Goal: Information Seeking & Learning: Compare options

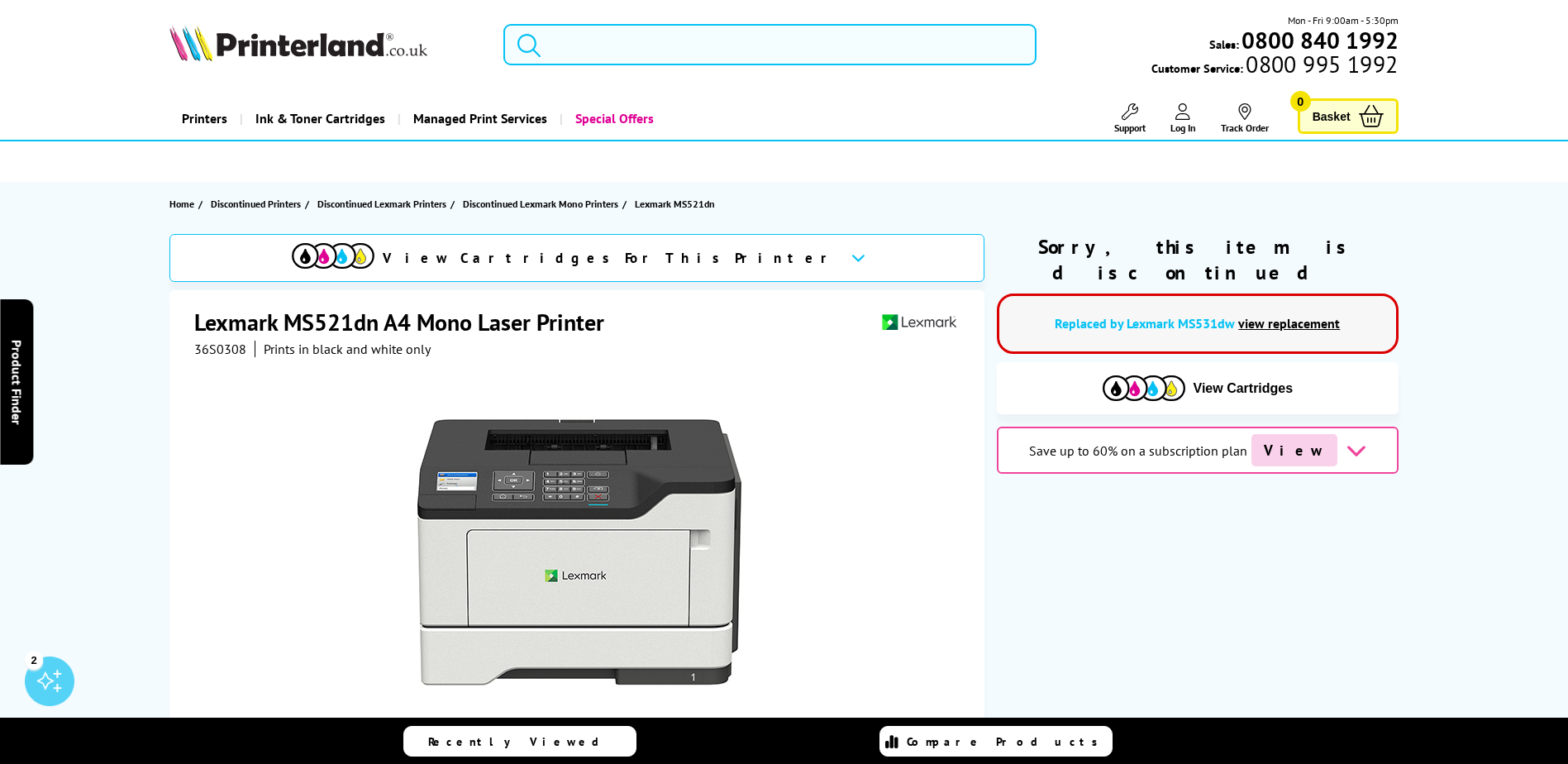
click at [591, 42] on input "search" at bounding box center [770, 44] width 533 height 42
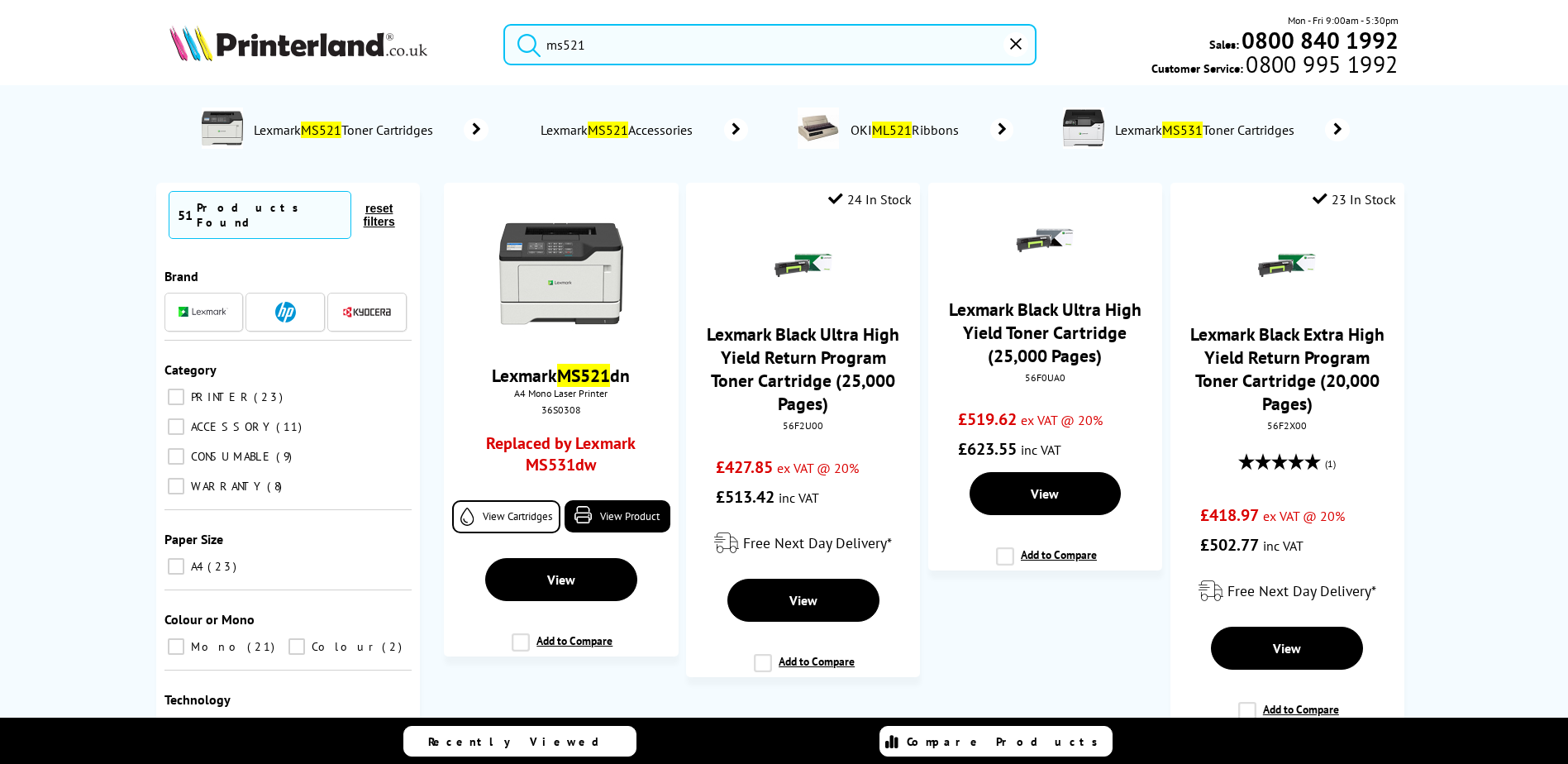
click at [575, 46] on input "ms521" at bounding box center [770, 44] width 533 height 42
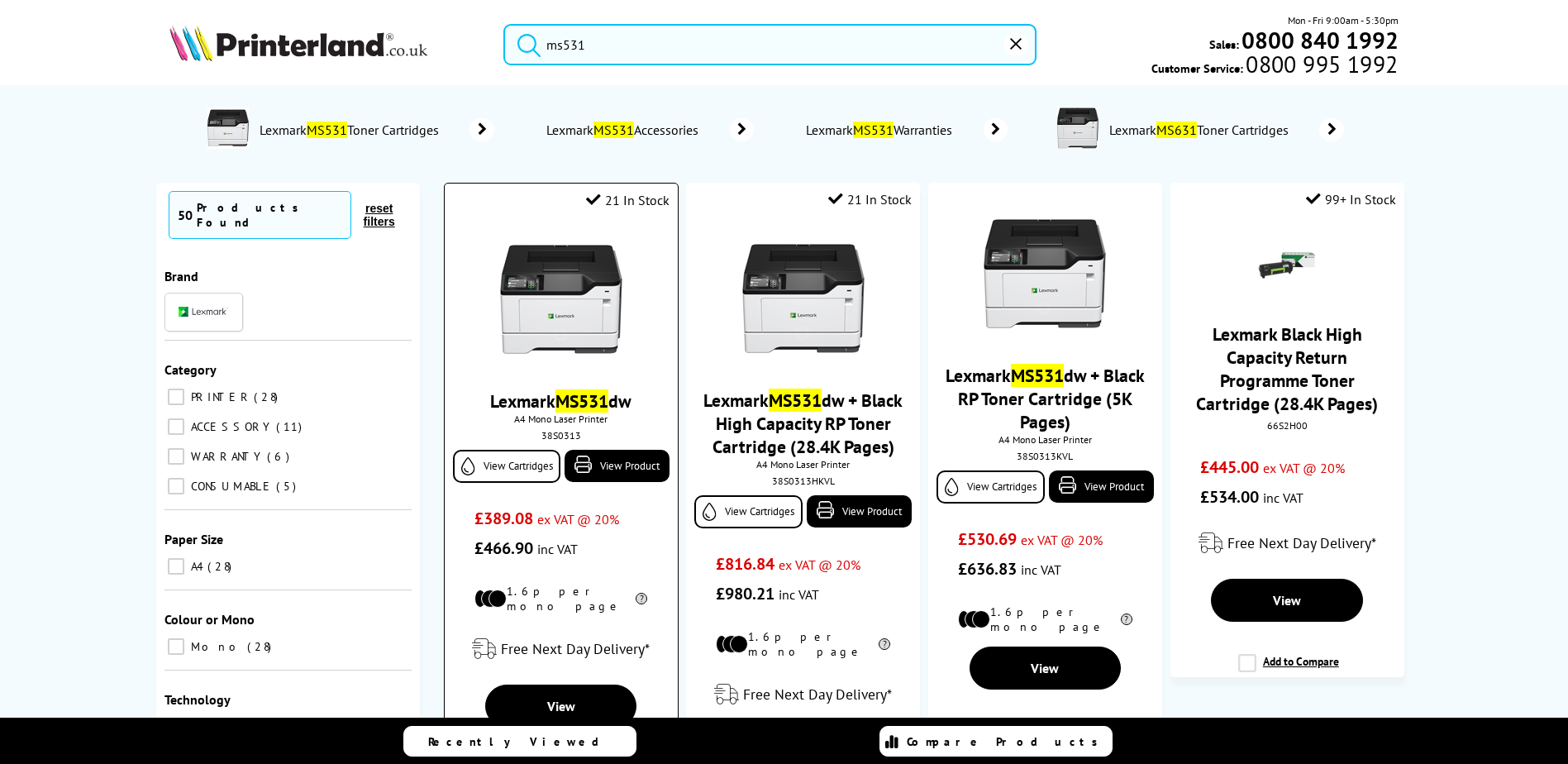
click at [563, 438] on div "38S0313" at bounding box center [560, 435] width 208 height 13
copy div "38S0313"
click at [595, 43] on input "ms531" at bounding box center [770, 44] width 533 height 42
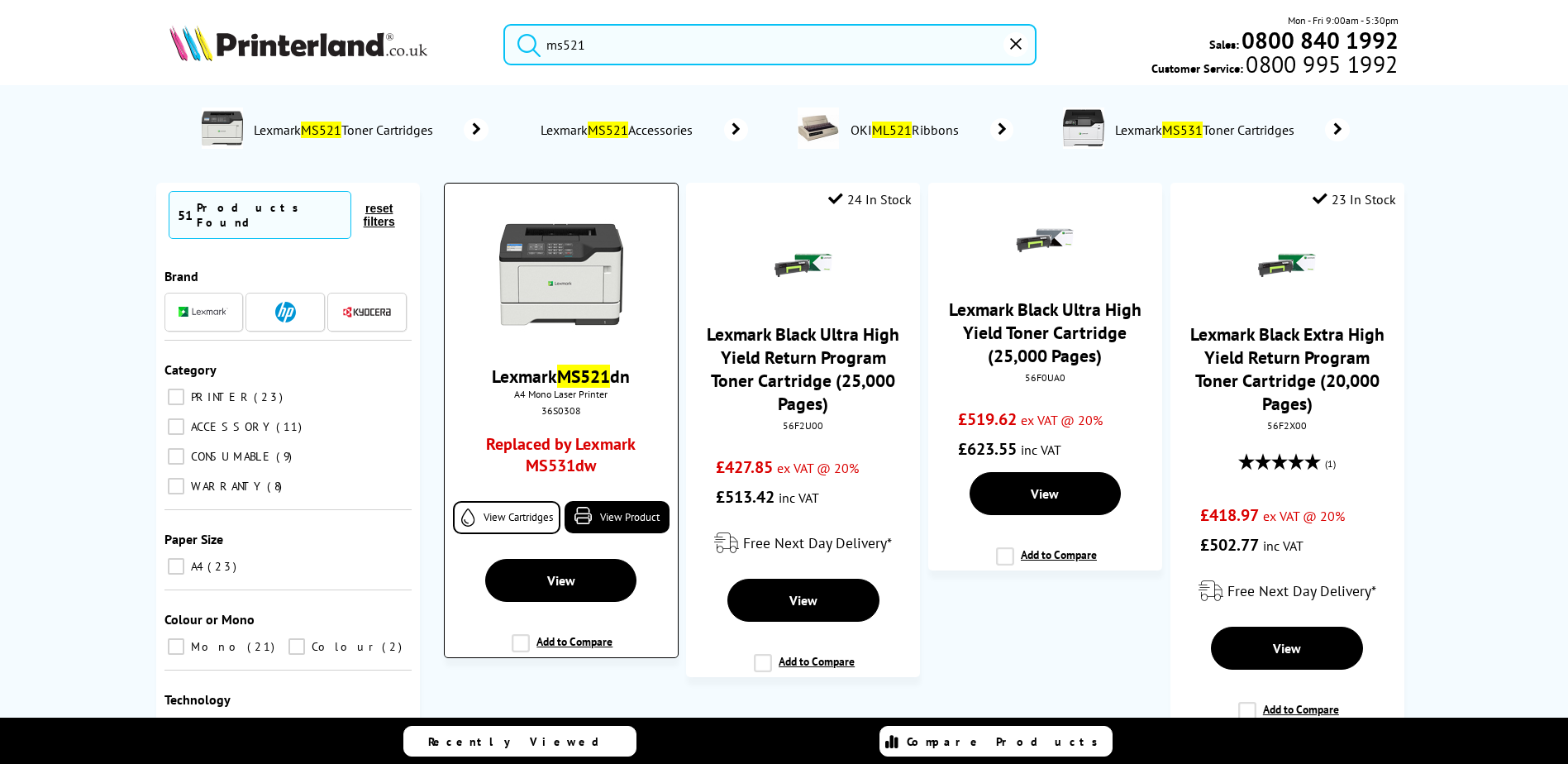
type input "ms521"
click at [587, 333] on img at bounding box center [561, 275] width 124 height 124
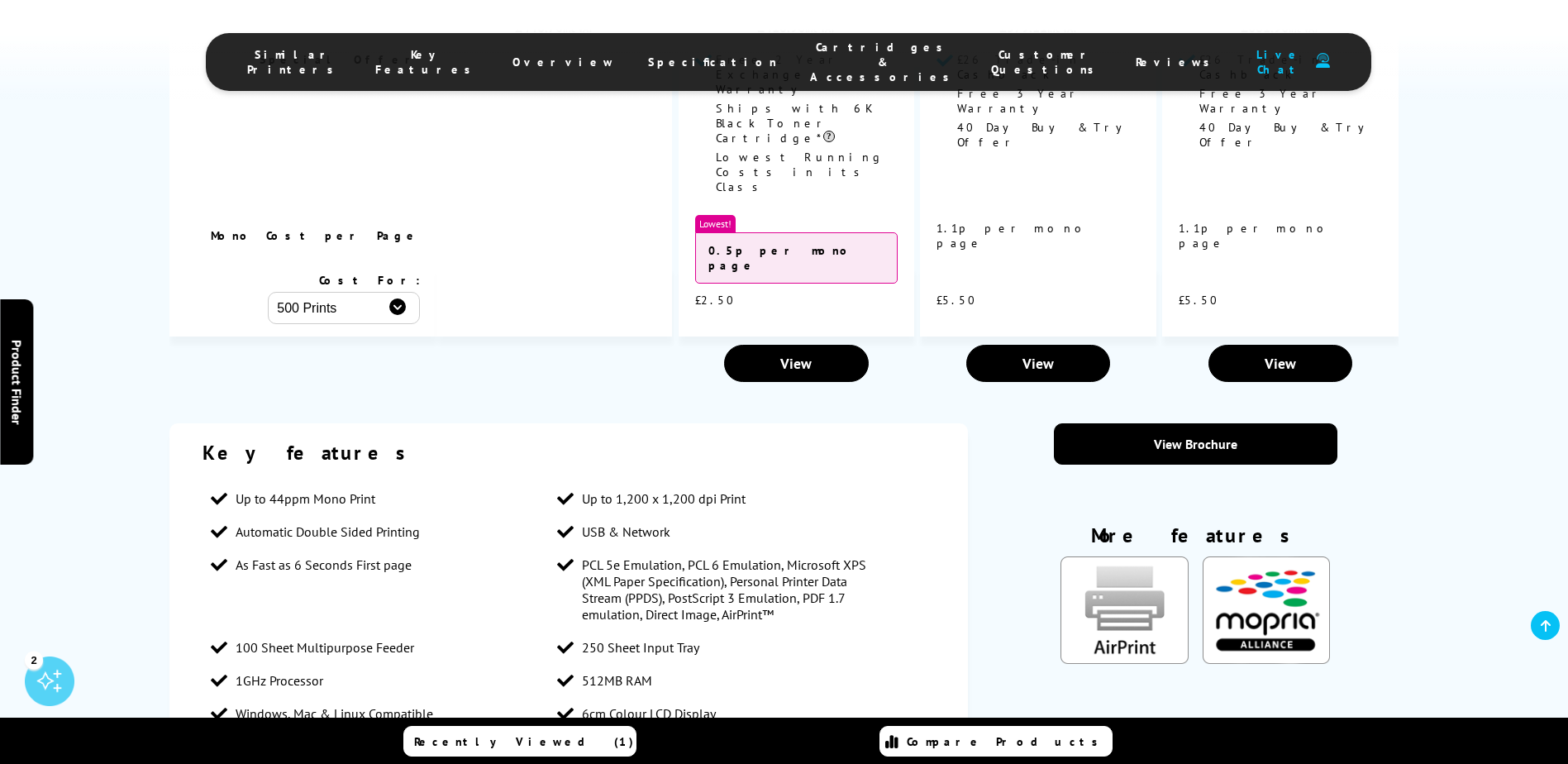
scroll to position [2067, 0]
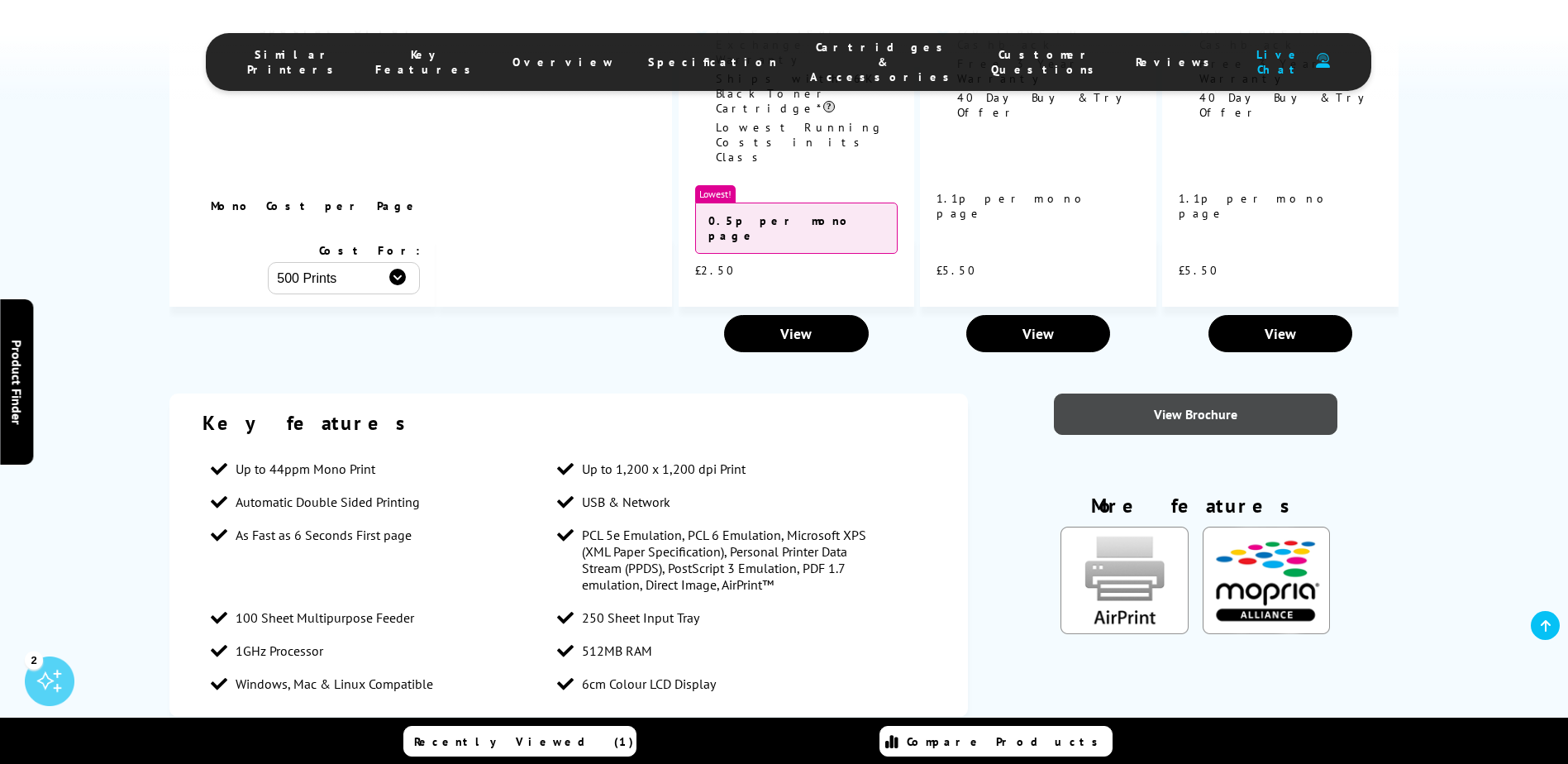
click at [1215, 393] on link "View Brochure" at bounding box center [1195, 414] width 283 height 42
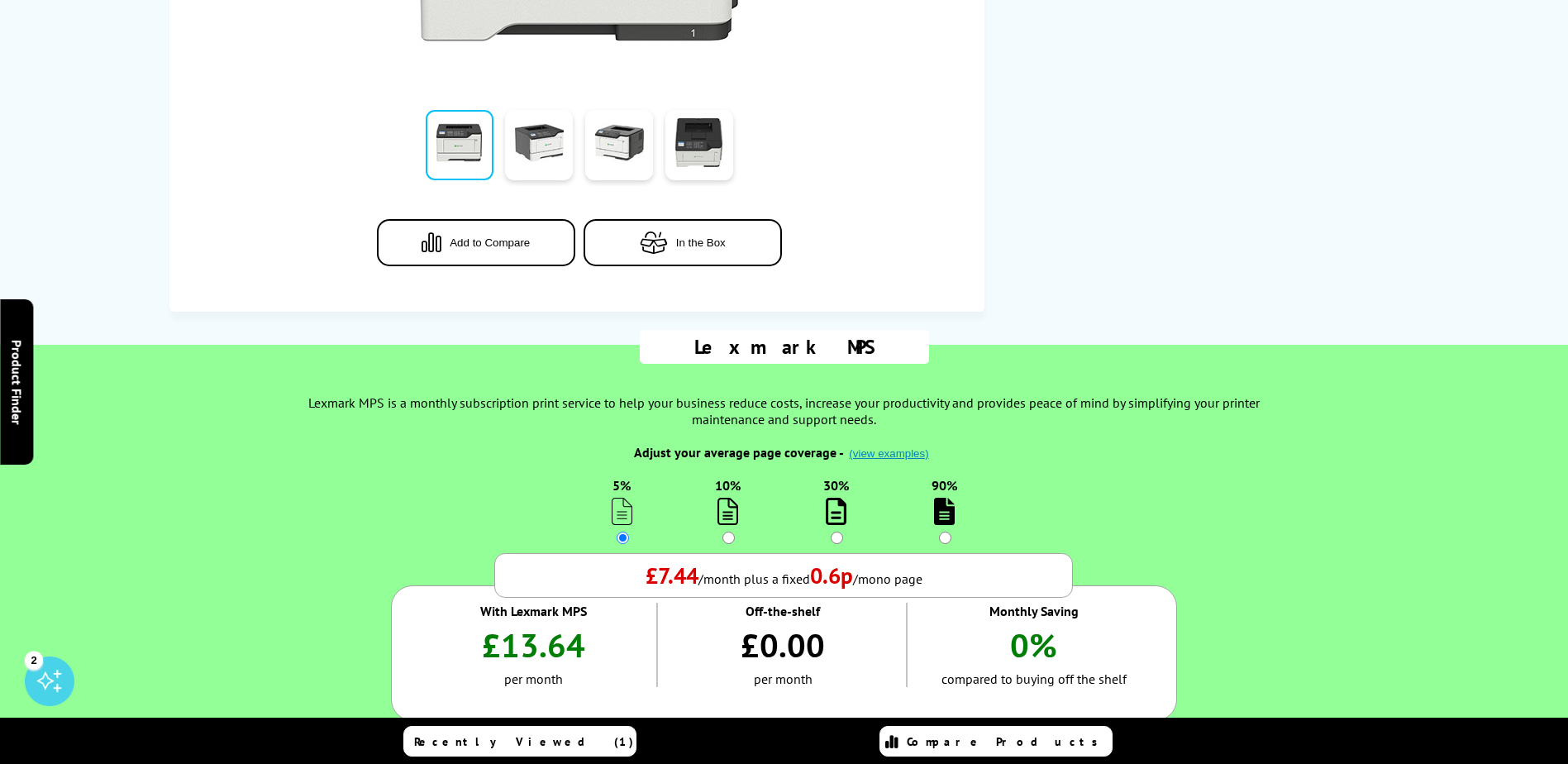
scroll to position [0, 0]
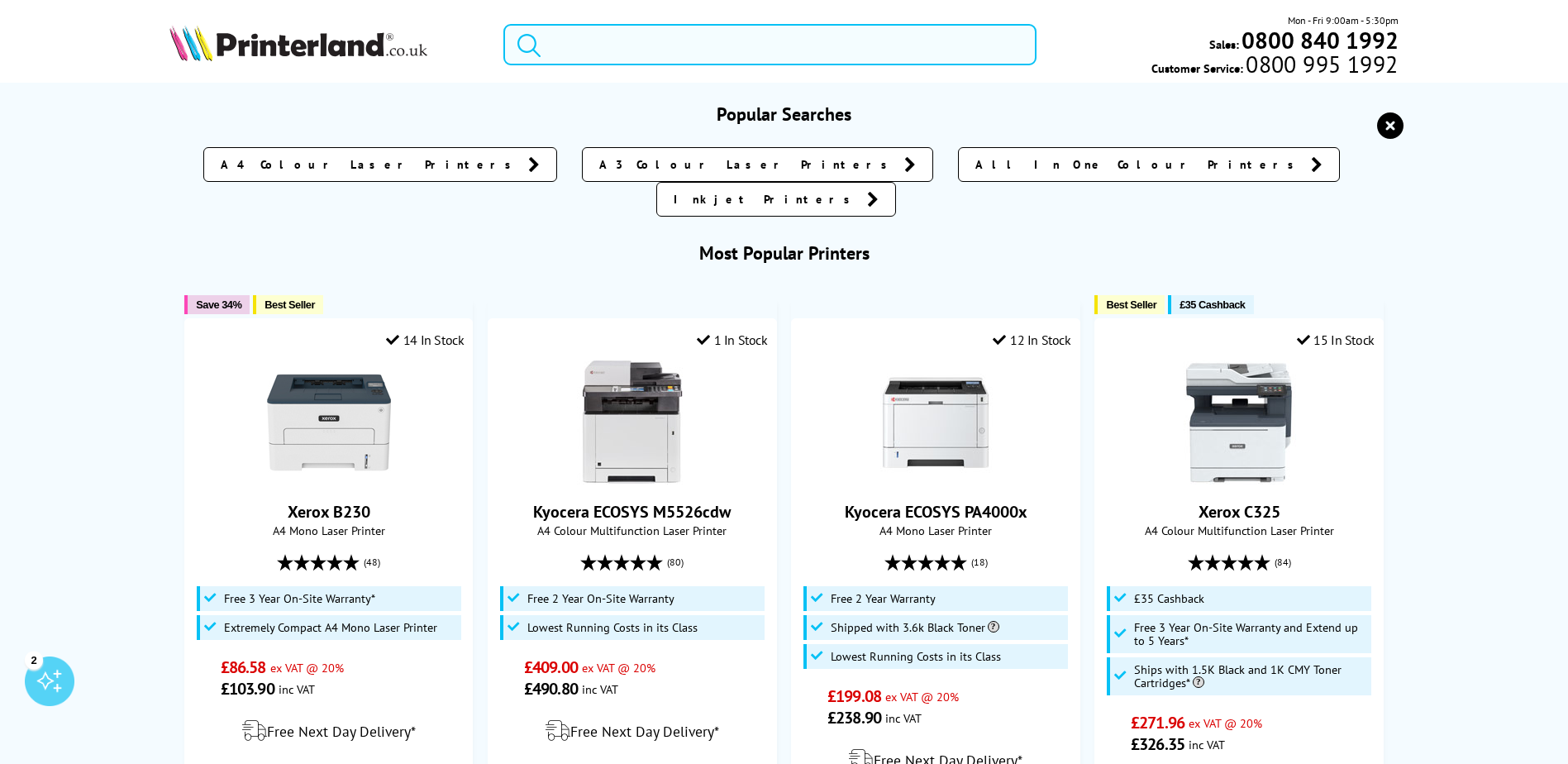
click at [614, 41] on input "search" at bounding box center [770, 44] width 533 height 42
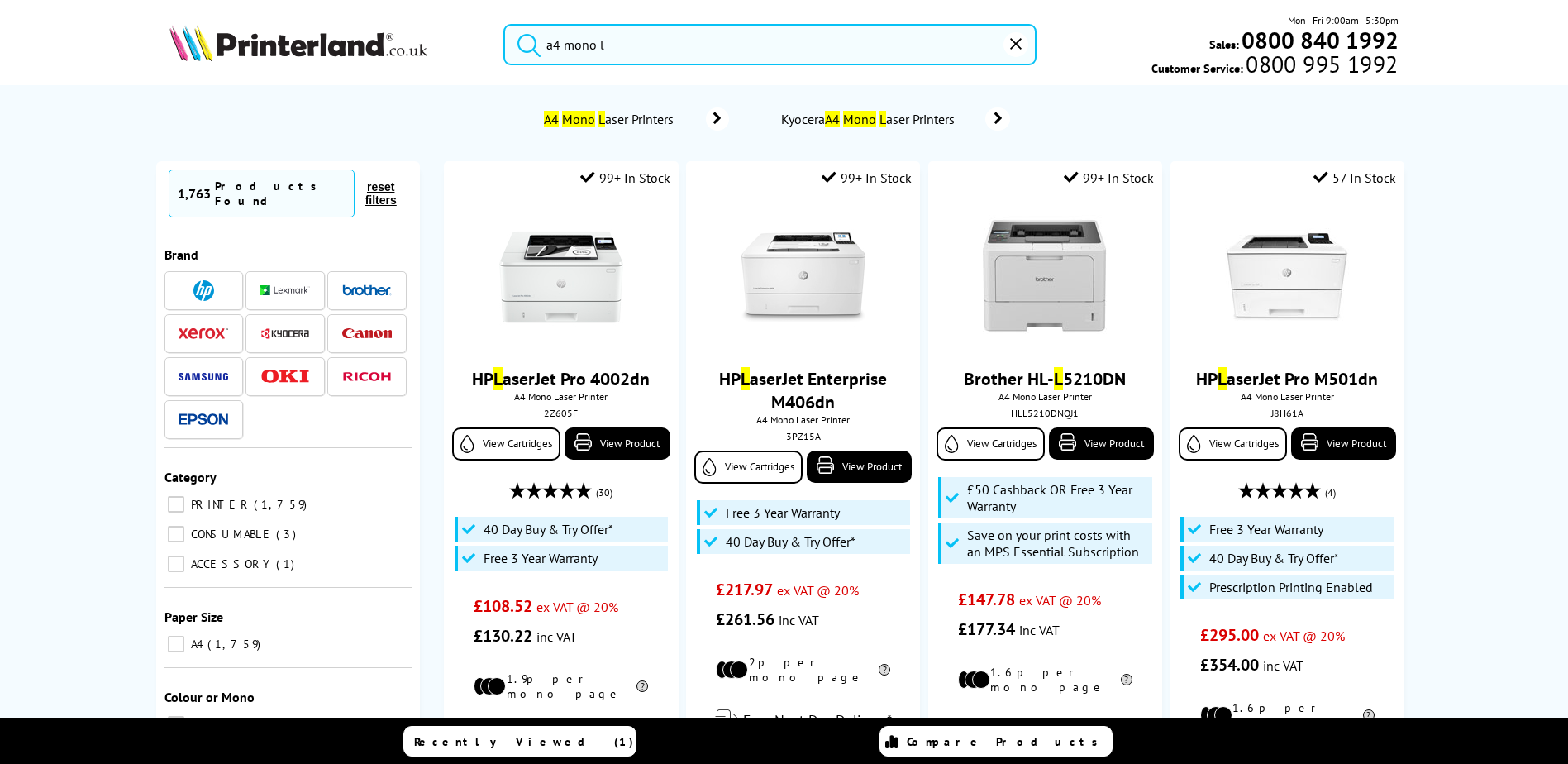
type input "a4 mono l"
click at [633, 115] on span "A4 Mono L aser Printers" at bounding box center [611, 120] width 140 height 17
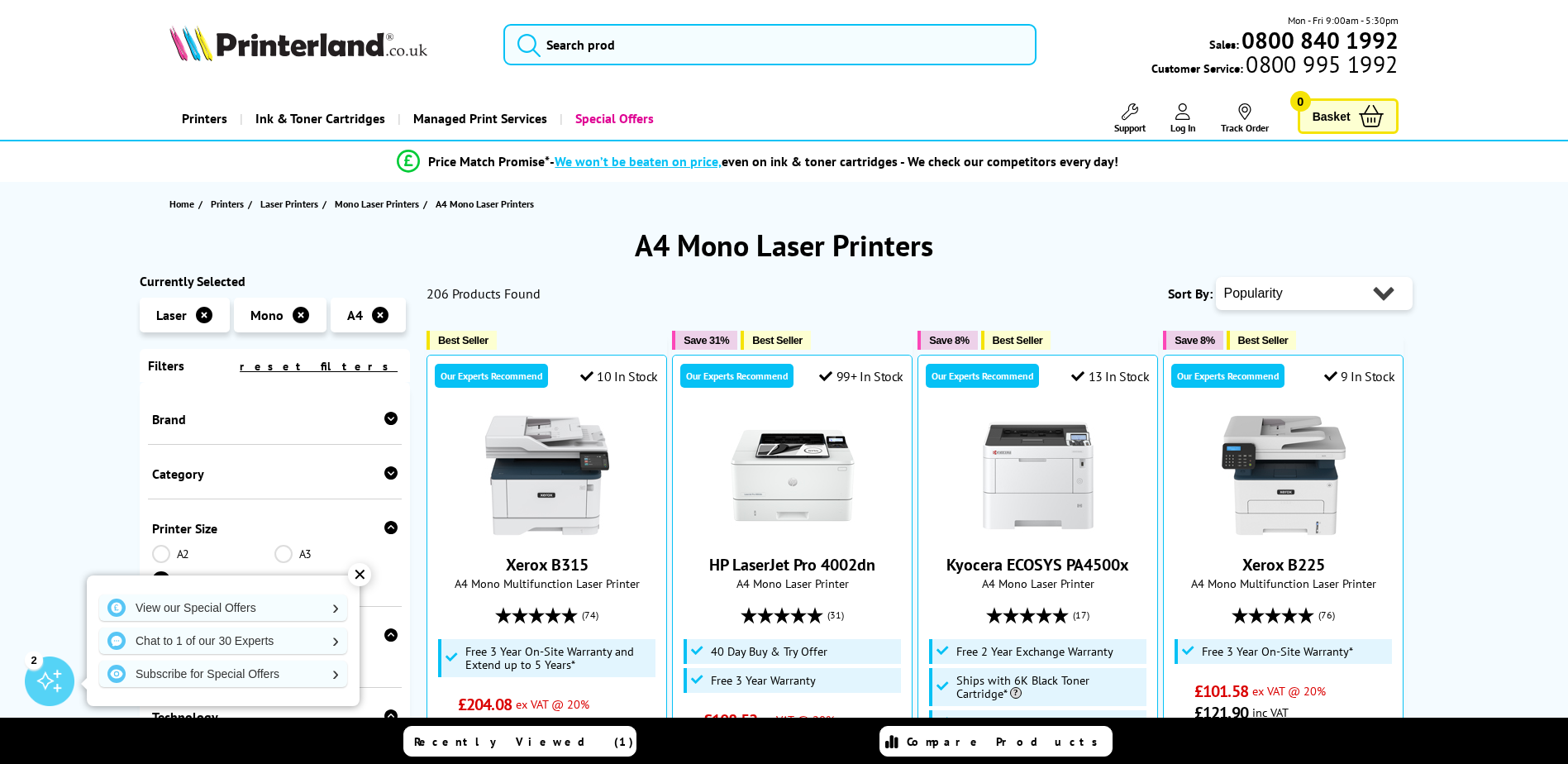
click at [1382, 293] on select "Popularity Rating Price - Low to High Price - High to Low Running Costs - Low t…" at bounding box center [1314, 293] width 197 height 33
select select "Price Ascending"
click at [1215, 277] on select "Popularity Rating Price - Low to High Price - High to Low Running Costs - Low t…" at bounding box center [1314, 293] width 197 height 33
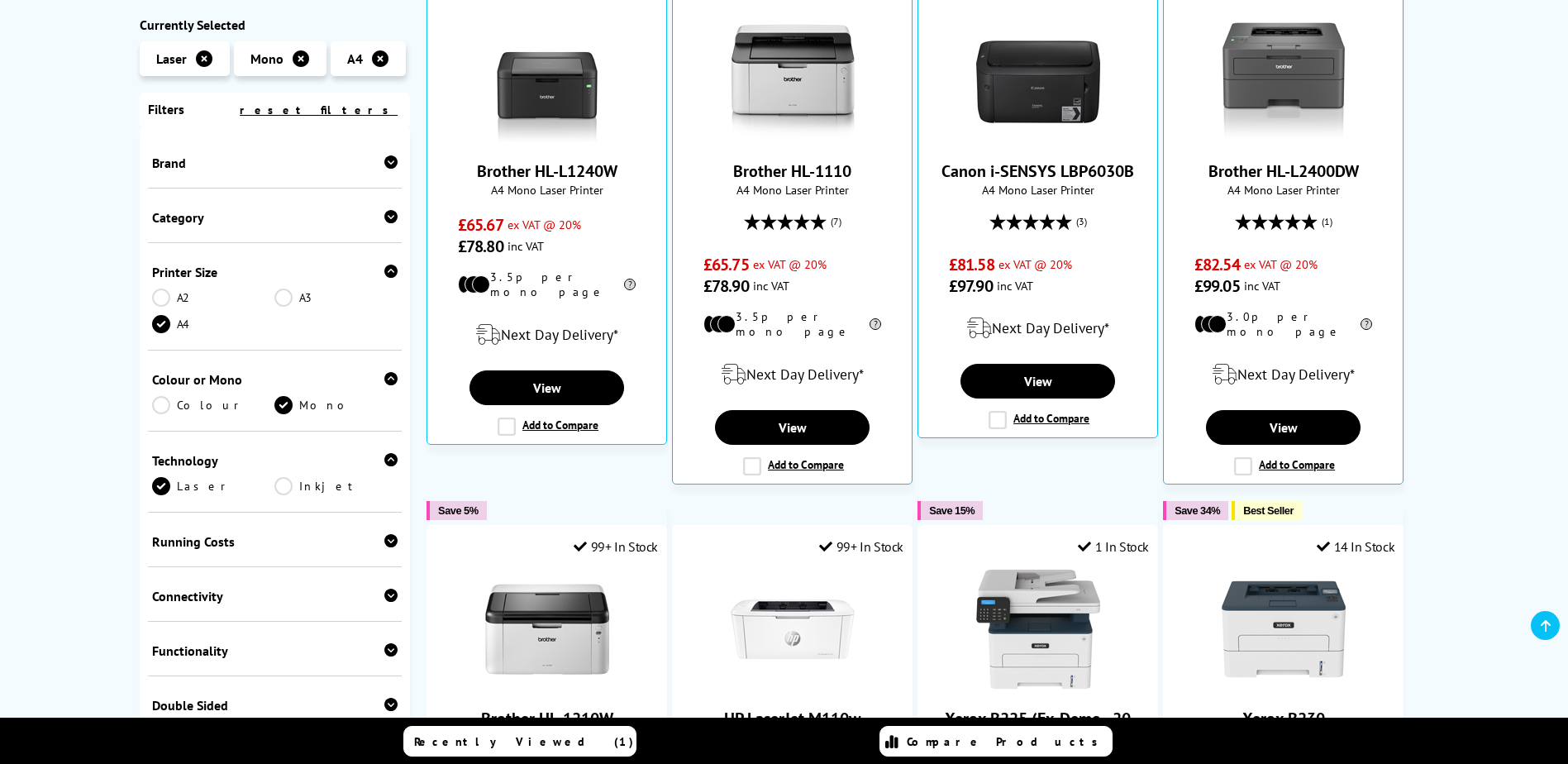
scroll to position [414, 0]
